Goal: Task Accomplishment & Management: Complete application form

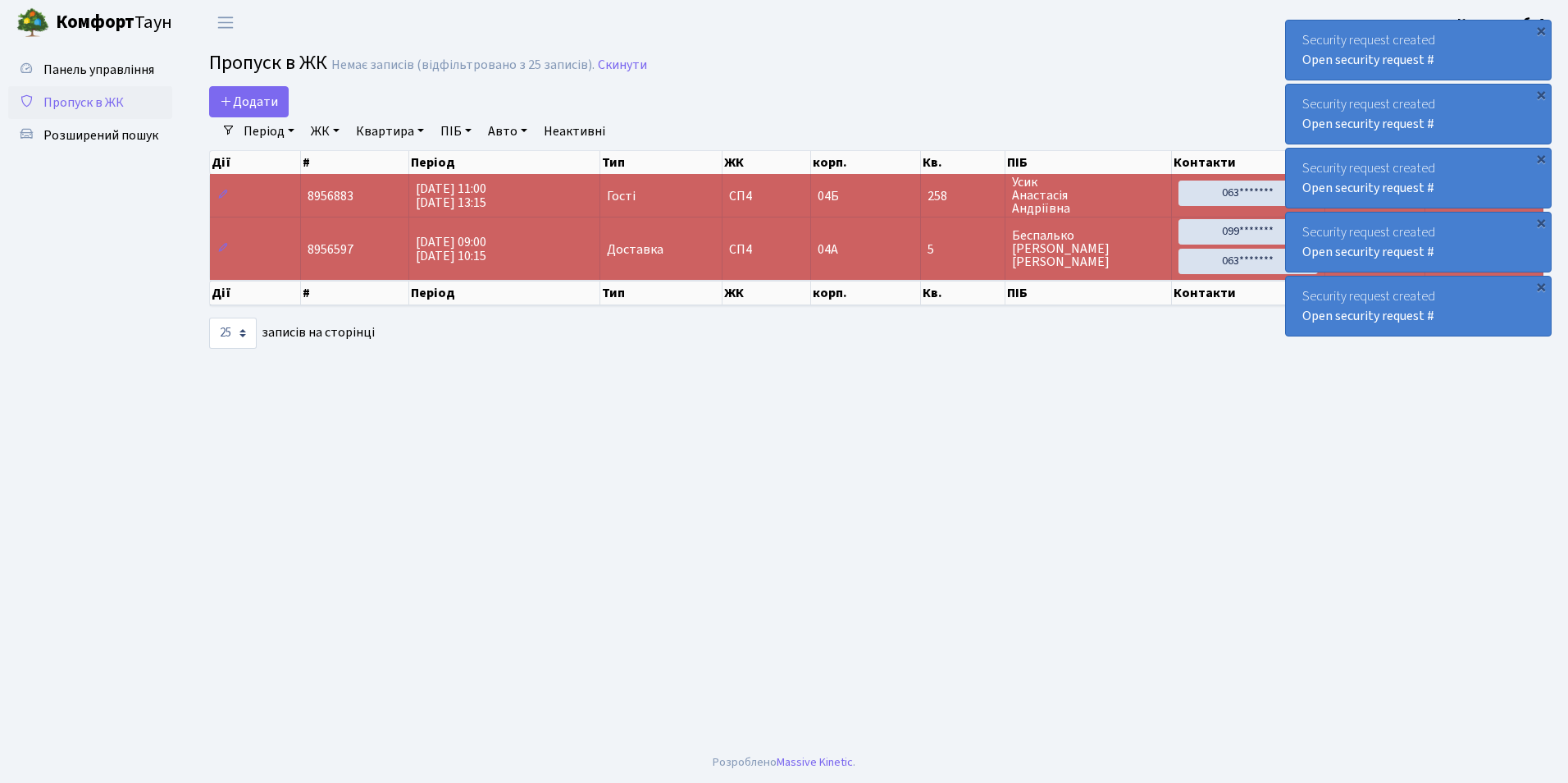
select select "25"
click at [237, 107] on span "Додати" at bounding box center [248, 101] width 58 height 18
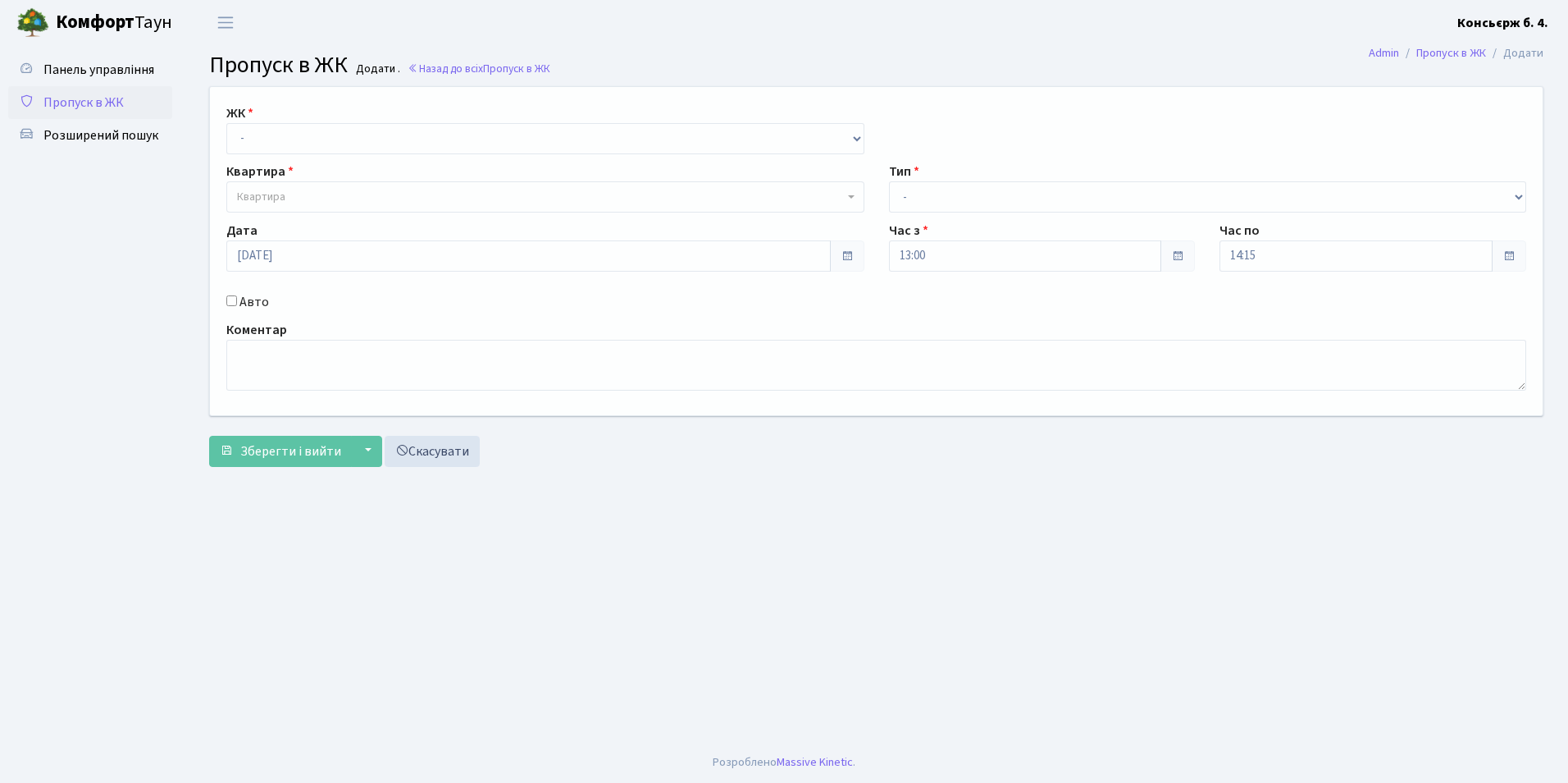
click at [242, 120] on label "ЖК" at bounding box center [239, 113] width 27 height 19
click at [247, 133] on select "- СП4, Столичне шосе, 5" at bounding box center [545, 139] width 638 height 32
select select "325"
click at [226, 123] on select "- СП4, Столичне шосе, 5" at bounding box center [545, 139] width 638 height 32
select select
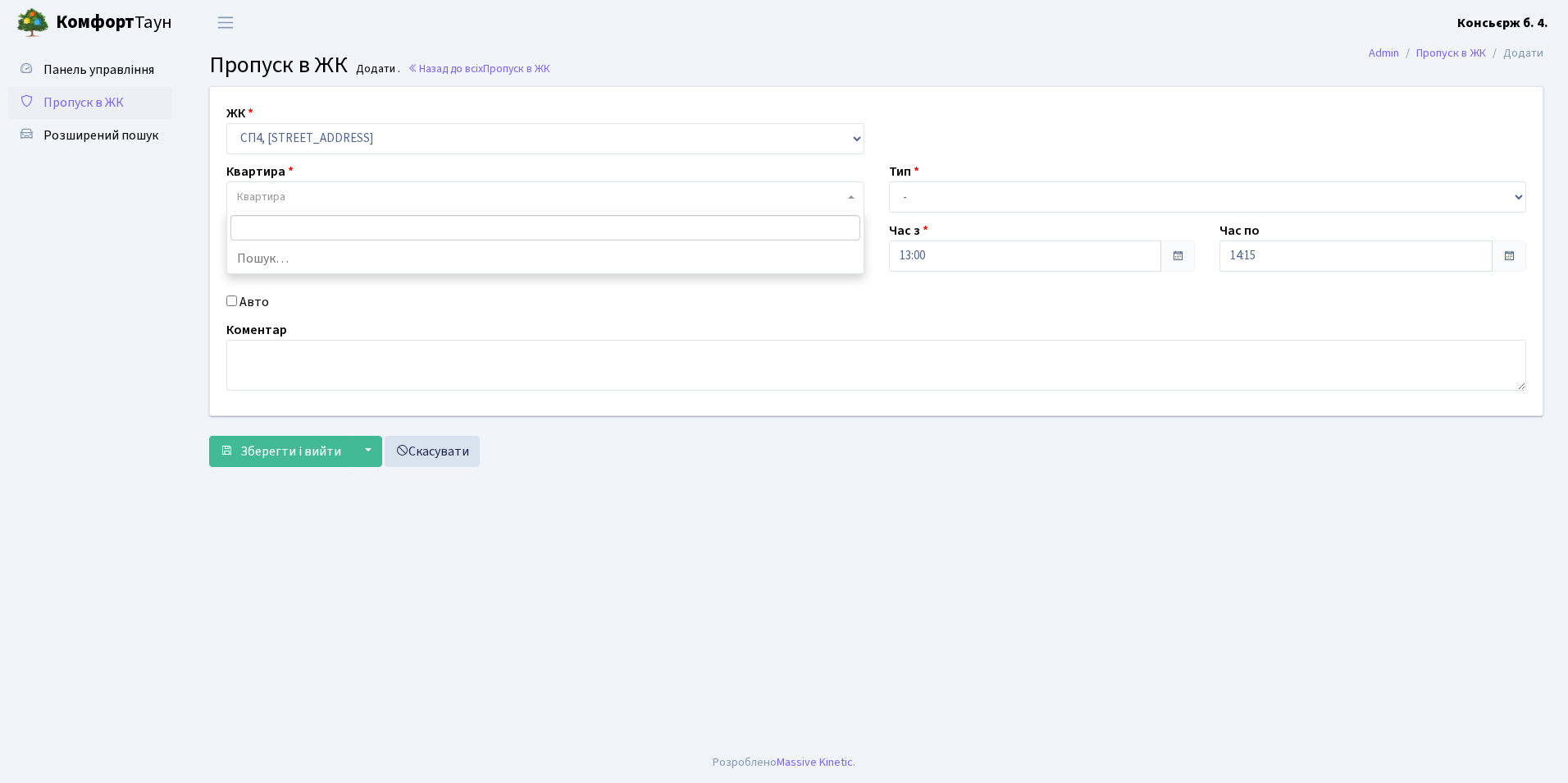
click at [300, 196] on span "Квартира" at bounding box center [540, 197] width 607 height 17
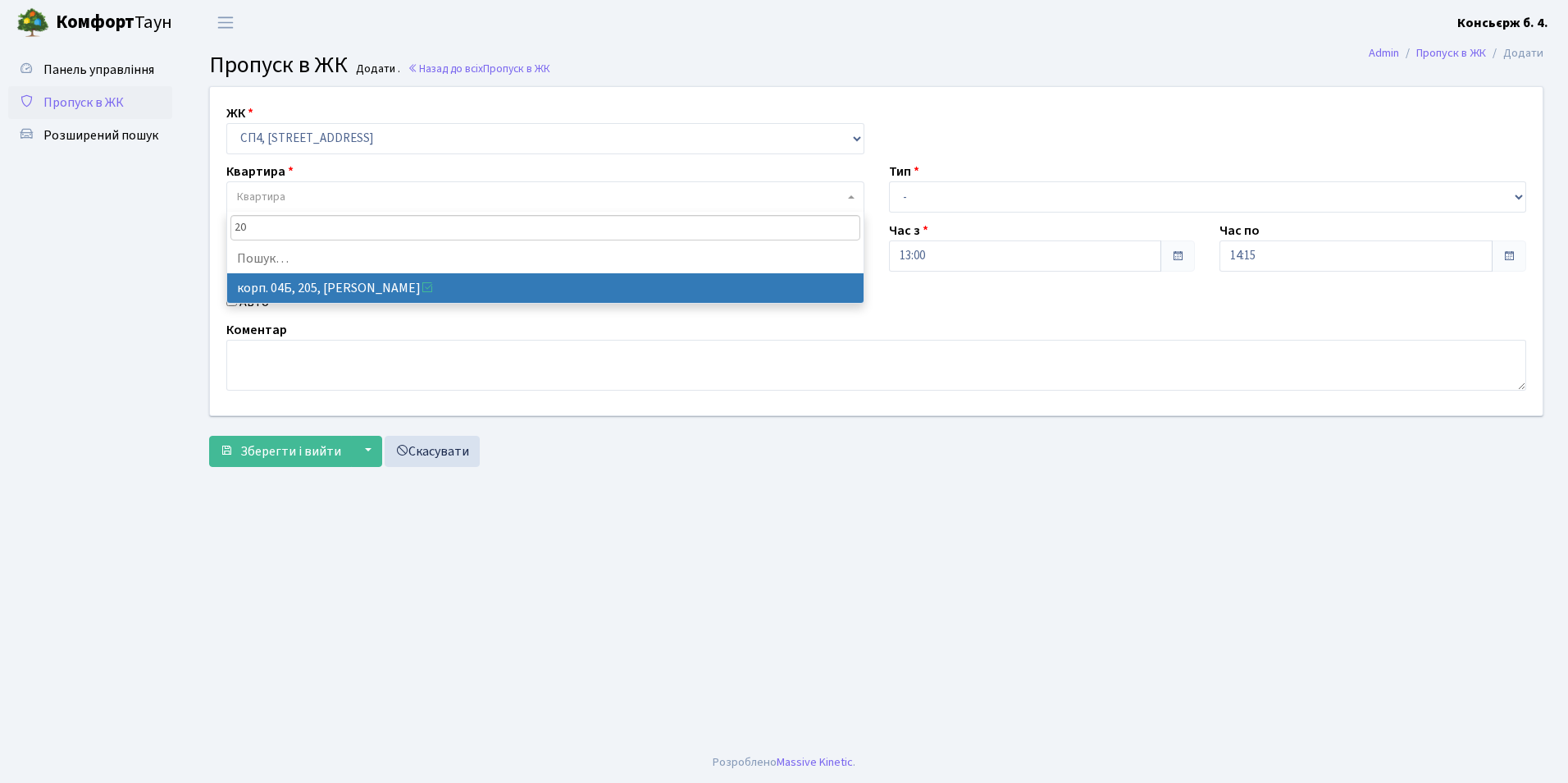
type input "2"
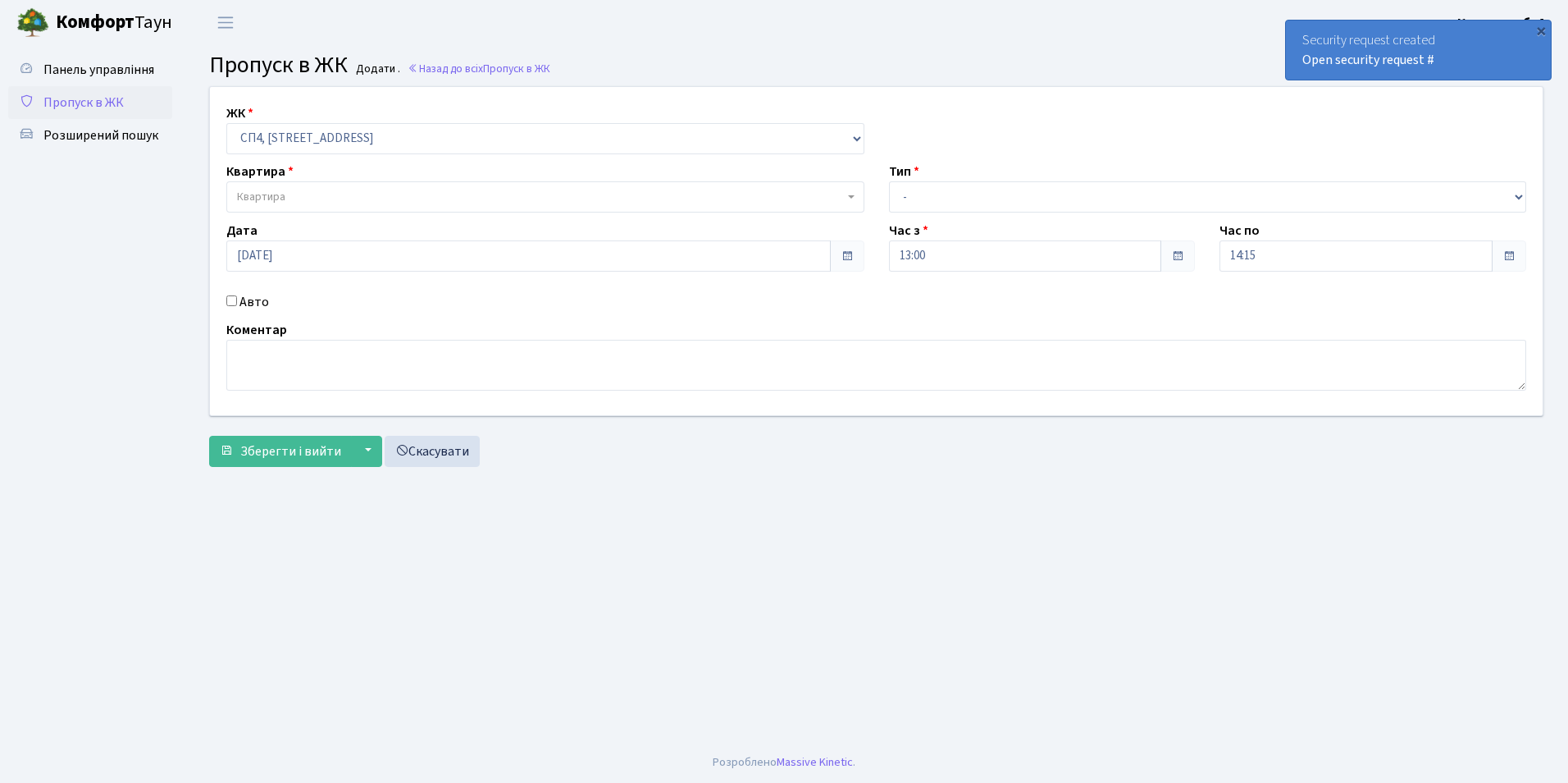
click at [83, 111] on span "Пропуск в ЖК" at bounding box center [83, 102] width 81 height 18
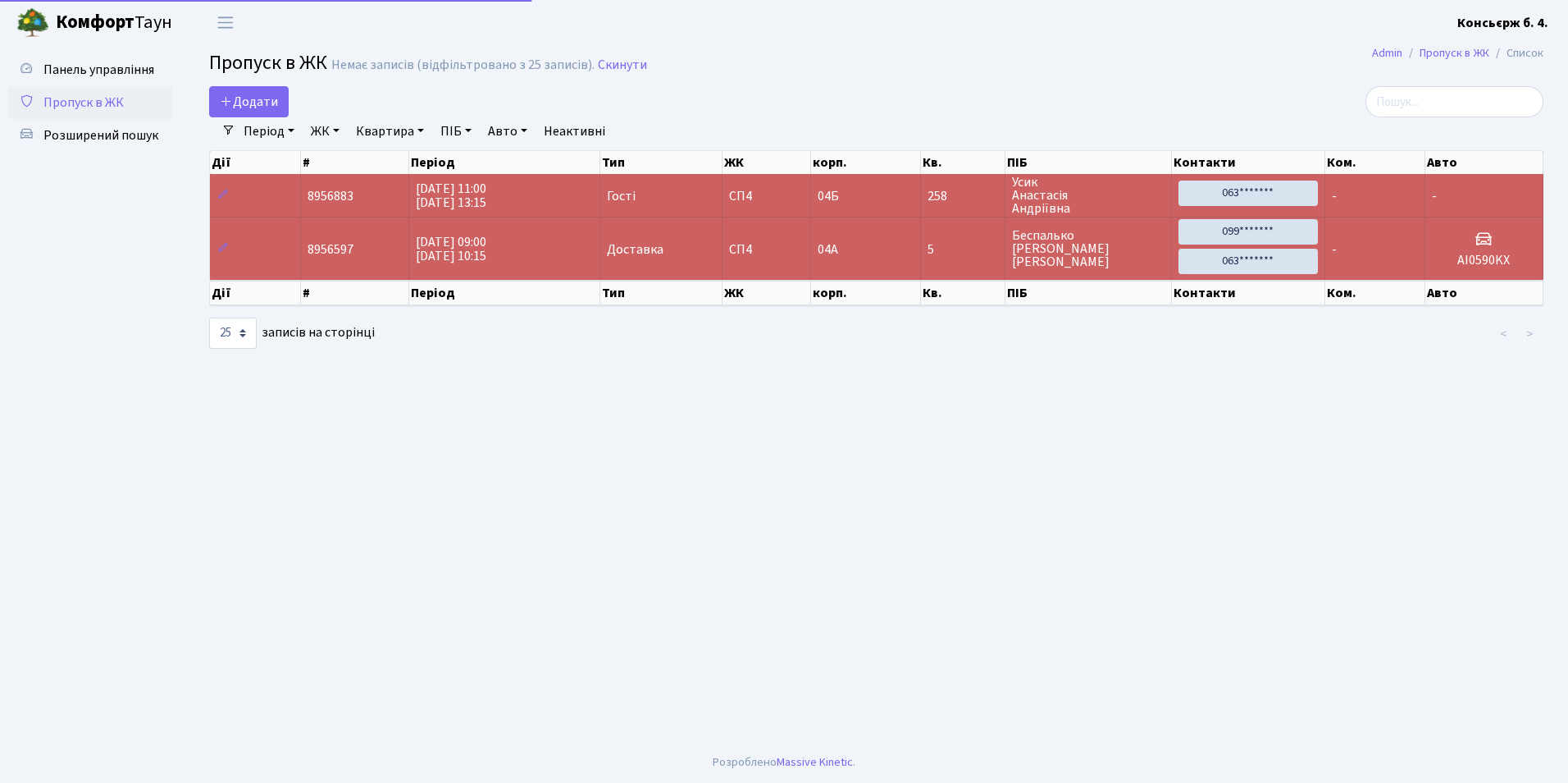
select select "25"
